Goal: Information Seeking & Learning: Learn about a topic

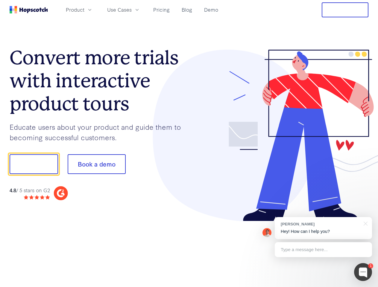
click at [189, 144] on div at bounding box center [279, 136] width 180 height 172
click at [84, 10] on span "Product" at bounding box center [75, 9] width 19 height 7
click at [132, 10] on span "Use Cases" at bounding box center [119, 9] width 25 height 7
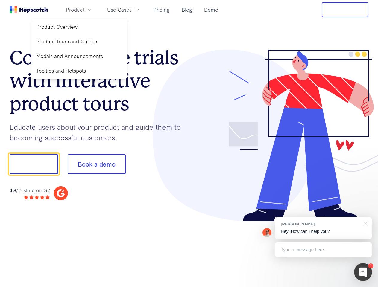
click at [345, 10] on button "Free Trial" at bounding box center [345, 9] width 47 height 15
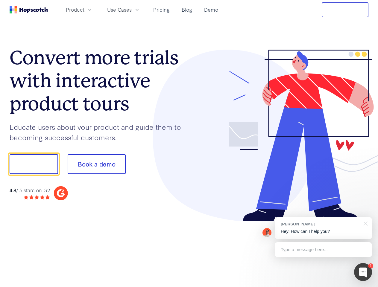
click at [34, 164] on button "Show me!" at bounding box center [34, 164] width 48 height 20
click at [96, 164] on button "Book a demo" at bounding box center [97, 164] width 58 height 20
click at [363, 272] on div at bounding box center [363, 272] width 18 height 18
click at [323, 228] on div "[PERSON_NAME] Hey! How can I help you?" at bounding box center [323, 228] width 97 height 22
click at [364, 223] on div at bounding box center [316, 203] width 112 height 119
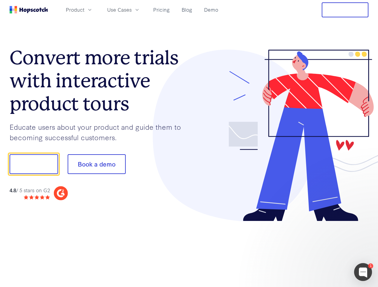
click at [323, 250] on div at bounding box center [316, 203] width 112 height 119
